Goal: Information Seeking & Learning: Learn about a topic

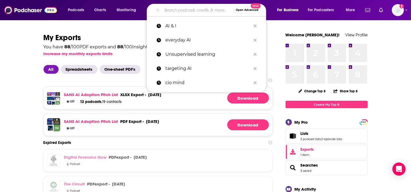
click at [186, 13] on input "Search podcasts, credits, & more..." at bounding box center [197, 10] width 71 height 9
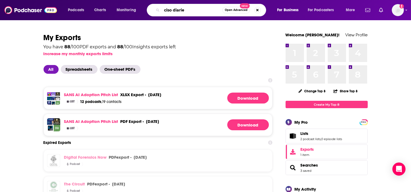
type input "ciso diaries"
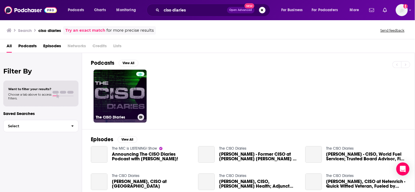
click at [105, 99] on link "The CISO Diaries" at bounding box center [120, 96] width 53 height 53
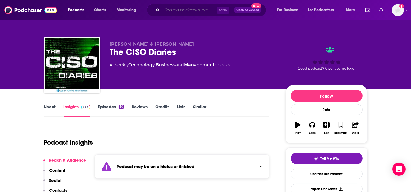
click at [177, 10] on input "Search podcasts, credits, & more..." at bounding box center [189, 10] width 55 height 9
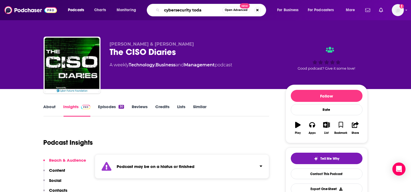
type input "cybersecurity [DATE]"
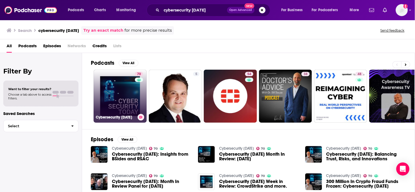
click at [136, 99] on div "70" at bounding box center [140, 93] width 10 height 42
